Goal: Use online tool/utility: Utilize a website feature to perform a specific function

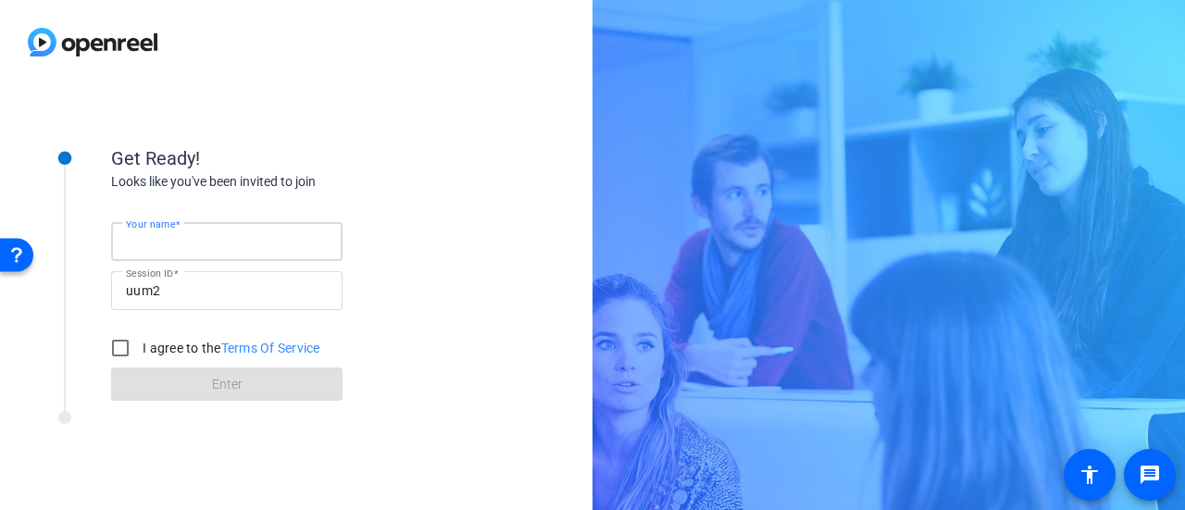
click at [215, 243] on input "Your name" at bounding box center [227, 241] width 202 height 22
type input "[PERSON_NAME]"
click at [114, 343] on input "I agree to the Terms Of Service" at bounding box center [120, 347] width 37 height 37
checkbox input "true"
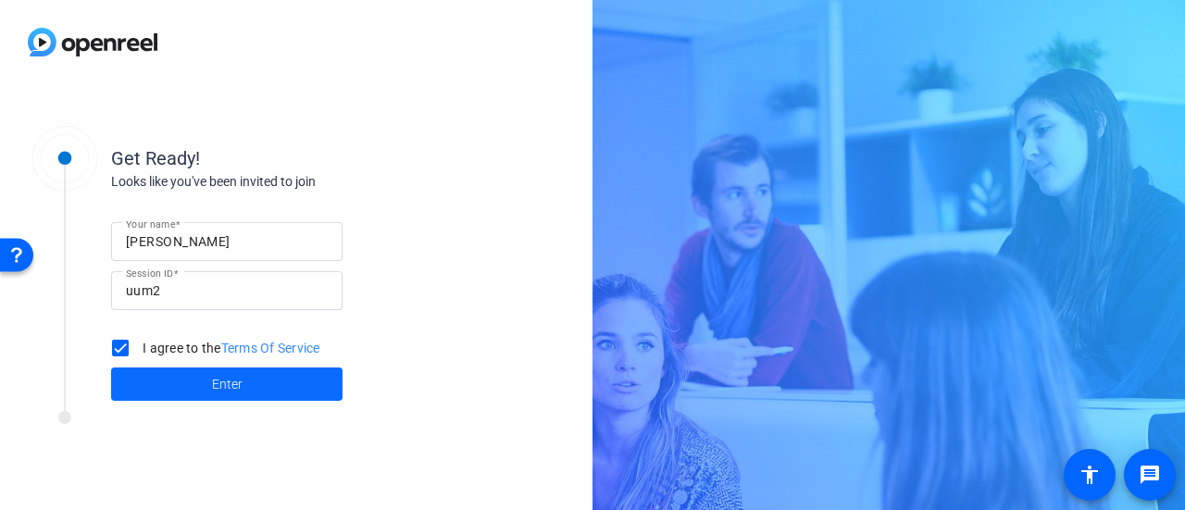
click at [187, 390] on span at bounding box center [226, 384] width 231 height 44
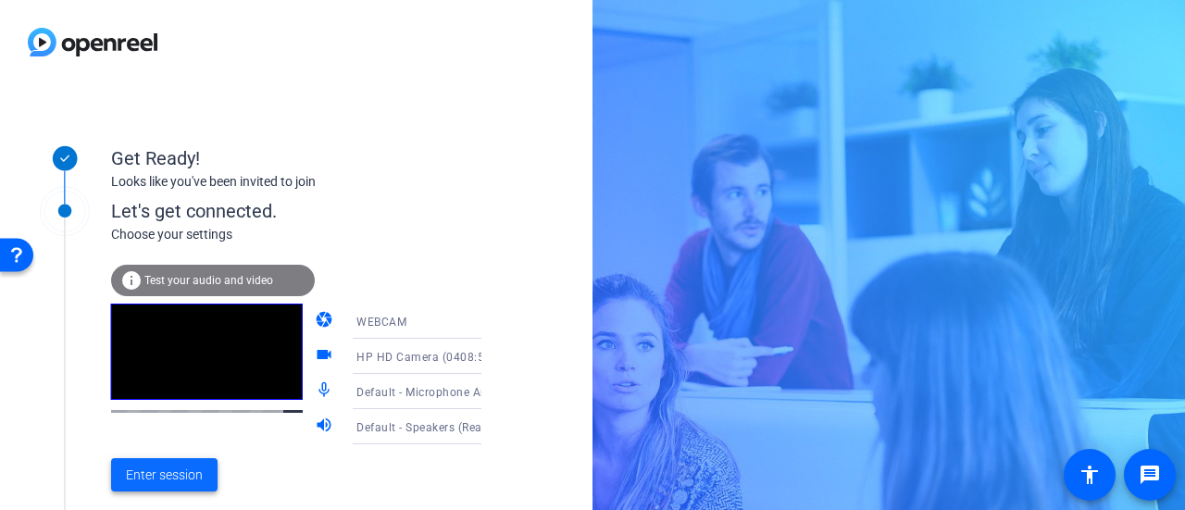
click at [155, 477] on span "Enter session" at bounding box center [164, 475] width 77 height 19
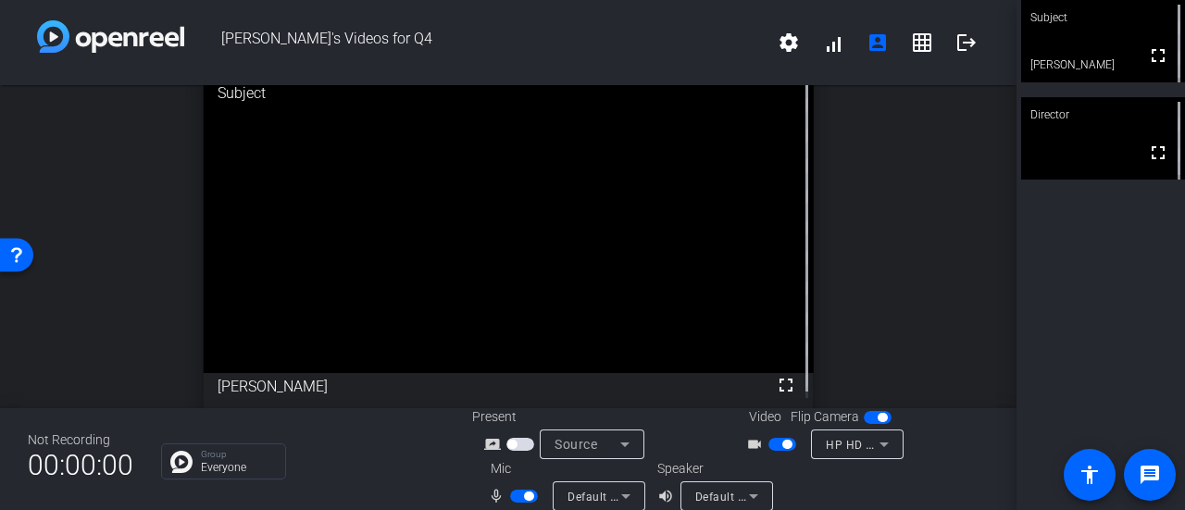
scroll to position [21, 0]
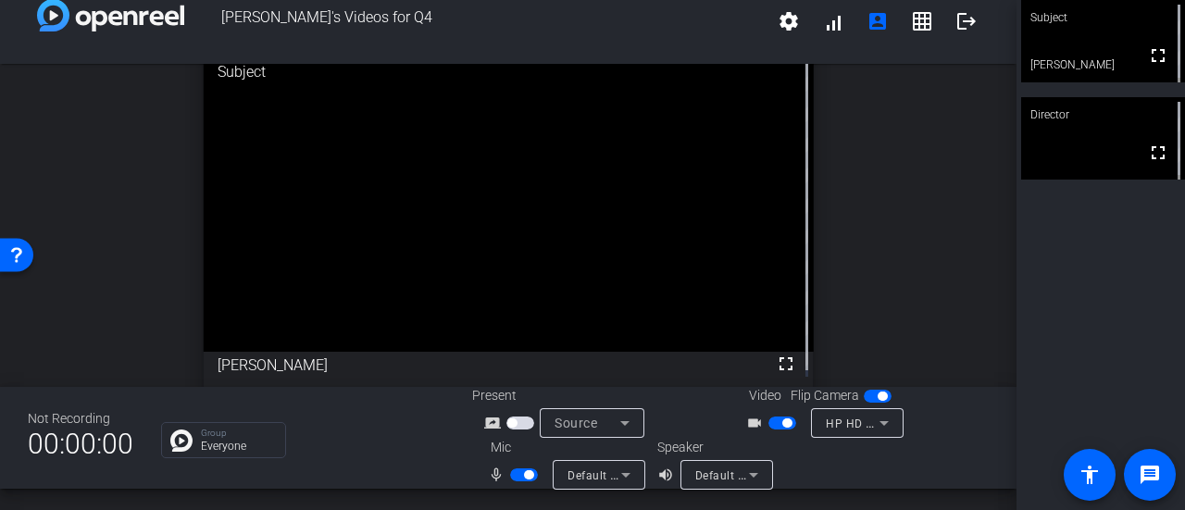
click at [516, 423] on span "button" at bounding box center [520, 422] width 28 height 13
click at [866, 394] on span "button" at bounding box center [877, 396] width 28 height 13
click at [1056, 51] on video at bounding box center [1103, 41] width 164 height 82
click at [1053, 69] on video at bounding box center [1103, 41] width 162 height 81
drag, startPoint x: 907, startPoint y: 31, endPoint x: 950, endPoint y: 142, distance: 119.3
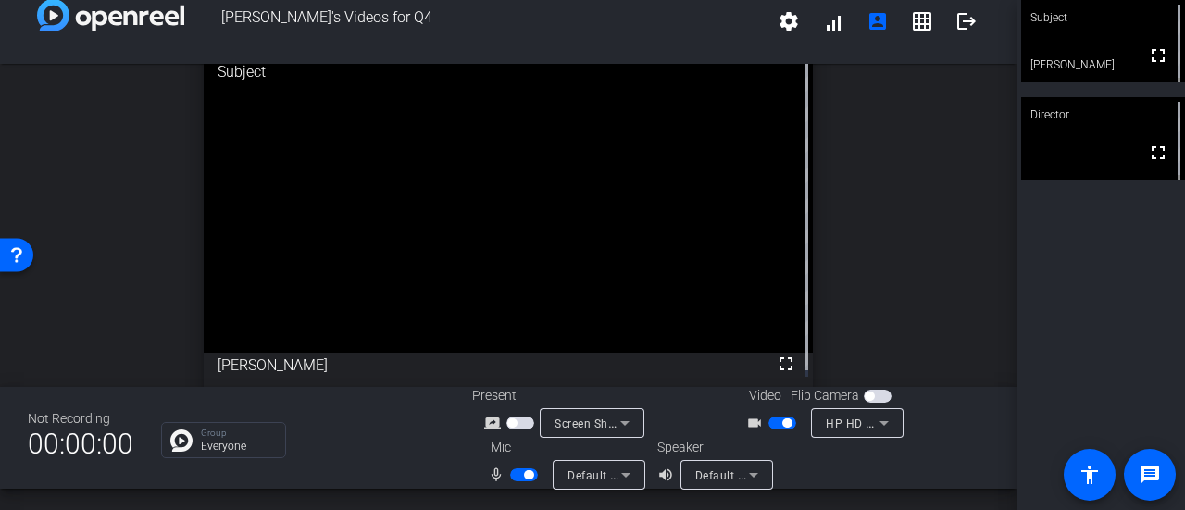
click at [950, 142] on div "open_in_new Subject fullscreen [PERSON_NAME]" at bounding box center [508, 218] width 1016 height 323
click at [874, 25] on mat-icon "account_box" at bounding box center [877, 21] width 22 height 22
click at [911, 29] on mat-icon "grid_on" at bounding box center [922, 21] width 22 height 22
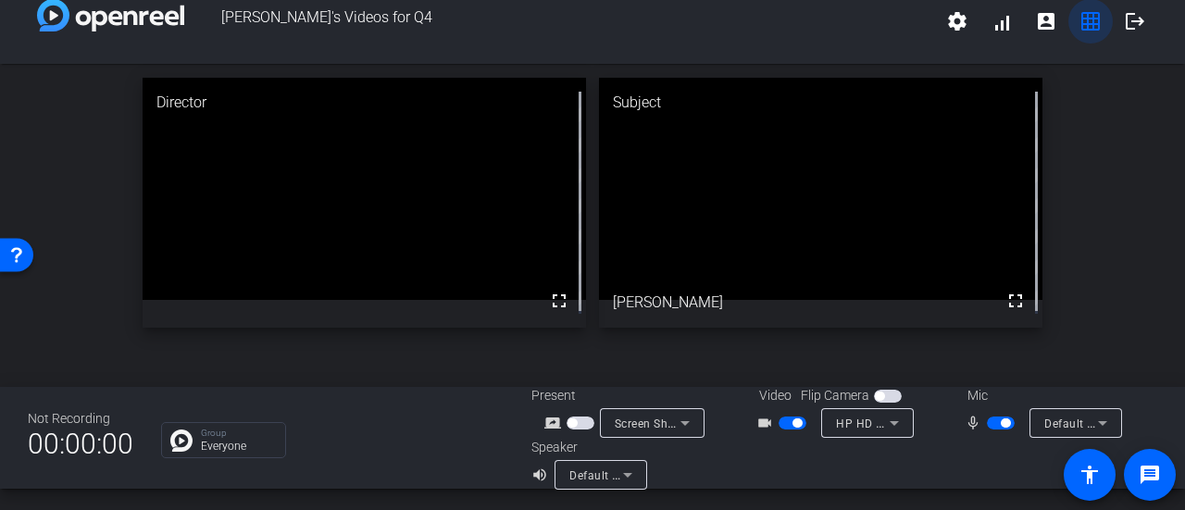
scroll to position [0, 0]
click at [1079, 24] on mat-icon "grid_on" at bounding box center [1090, 21] width 22 height 22
click at [1025, 26] on span at bounding box center [1046, 21] width 44 height 44
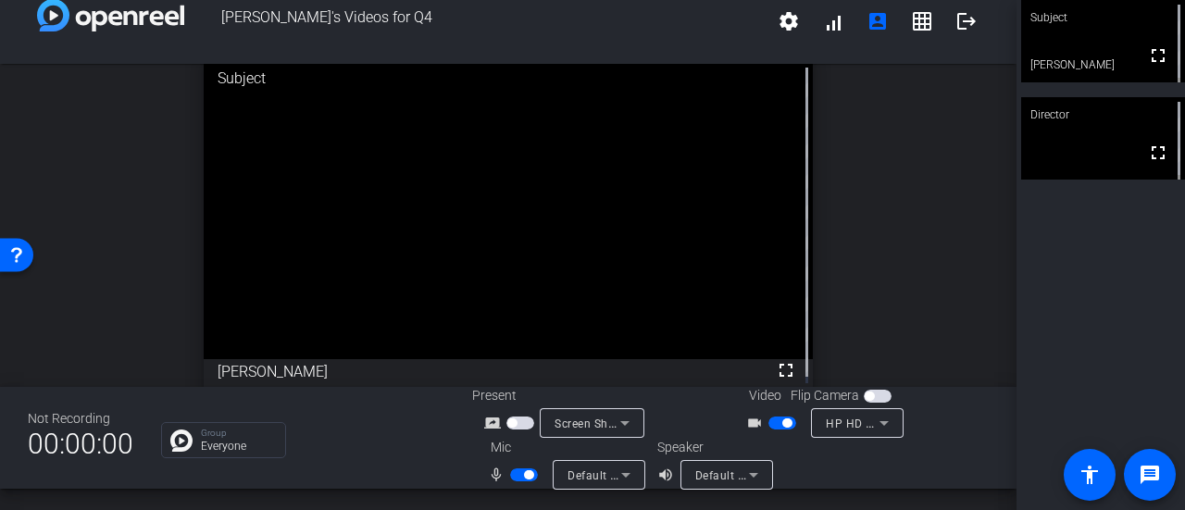
scroll to position [6, 0]
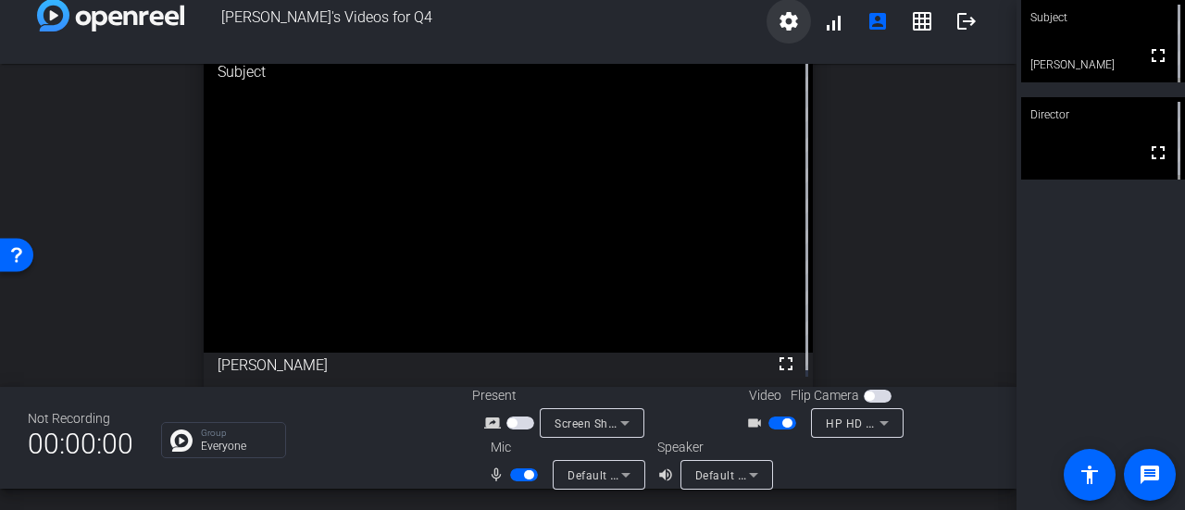
click at [777, 21] on mat-icon "settings" at bounding box center [788, 21] width 22 height 22
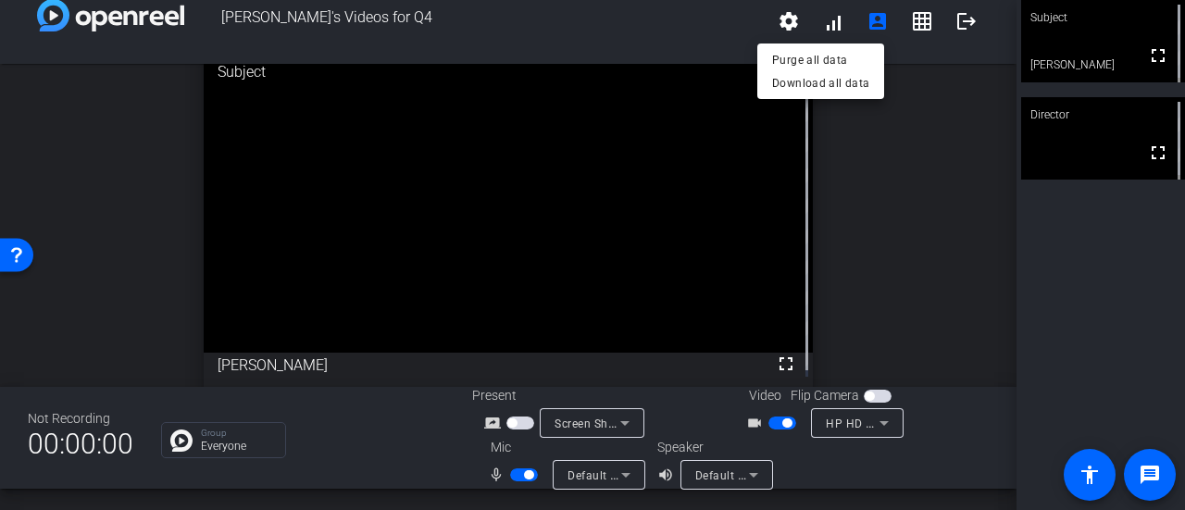
click at [853, 172] on div at bounding box center [592, 255] width 1185 height 510
